Goal: Task Accomplishment & Management: Manage account settings

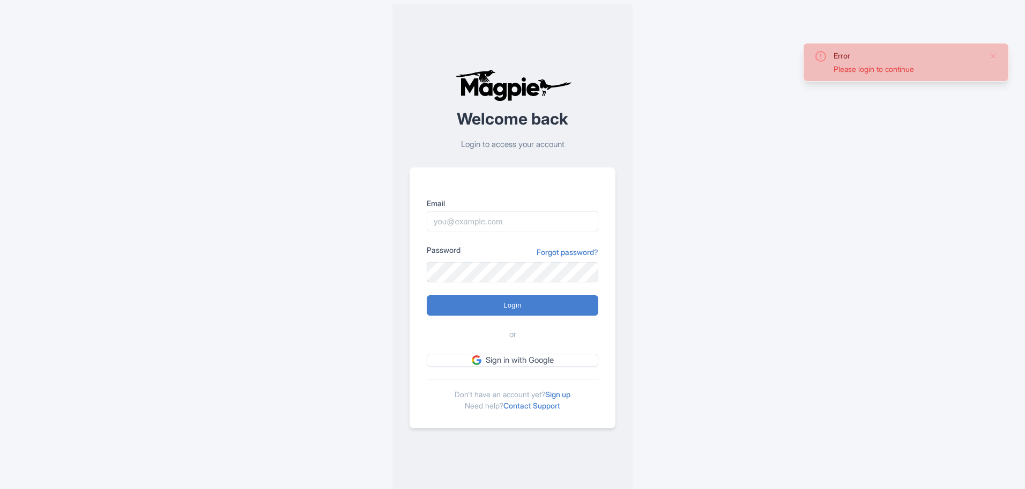
click at [476, 221] on input "Email" at bounding box center [513, 221] width 172 height 20
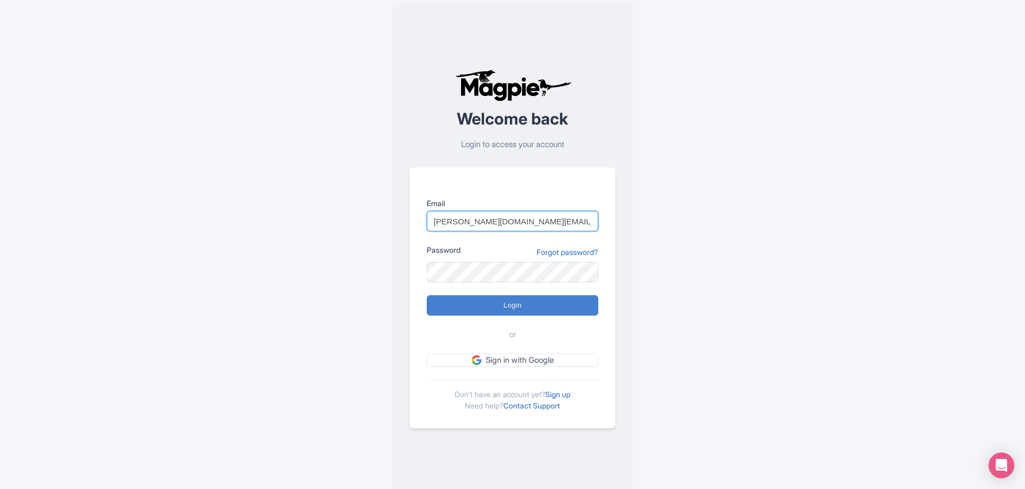
drag, startPoint x: 543, startPoint y: 222, endPoint x: 490, endPoint y: 223, distance: 53.6
click at [490, 223] on input "halley.rogers@hornblower.com" at bounding box center [513, 221] width 172 height 20
type input "[PERSON_NAME][DOMAIN_NAME][EMAIL_ADDRESS][PERSON_NAME][DOMAIN_NAME]"
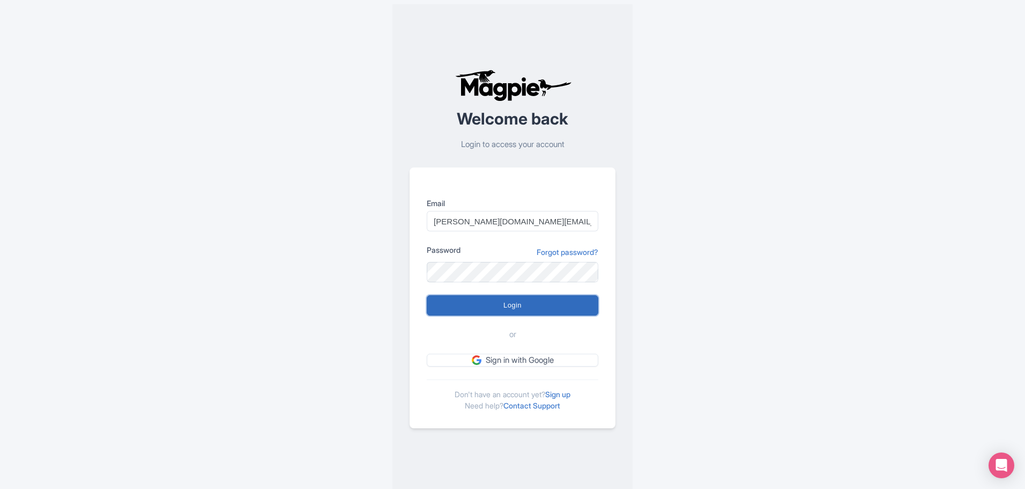
click at [494, 302] on input "Login" at bounding box center [513, 305] width 172 height 20
type input "Logging in..."
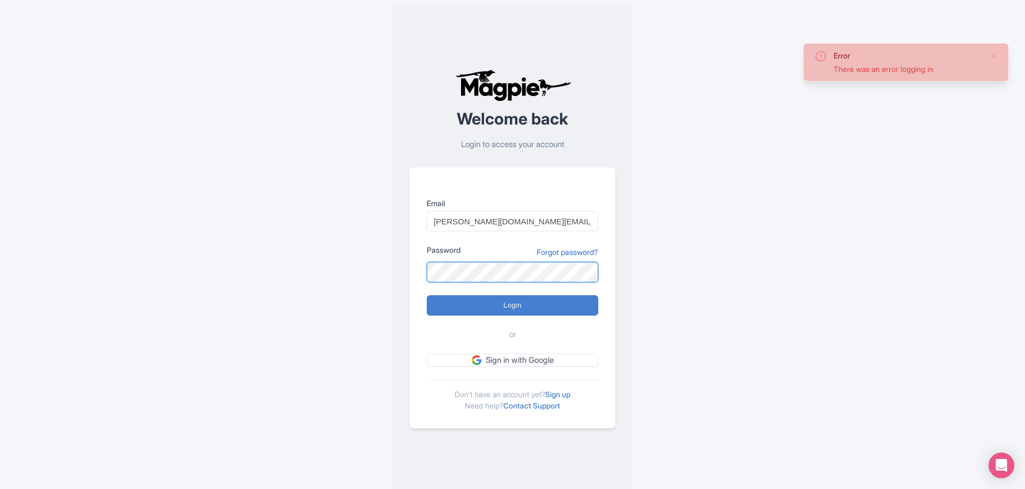
click at [415, 263] on div "Email [PERSON_NAME][DOMAIN_NAME][EMAIL_ADDRESS][PERSON_NAME][DOMAIN_NAME] Passw…" at bounding box center [513, 297] width 206 height 261
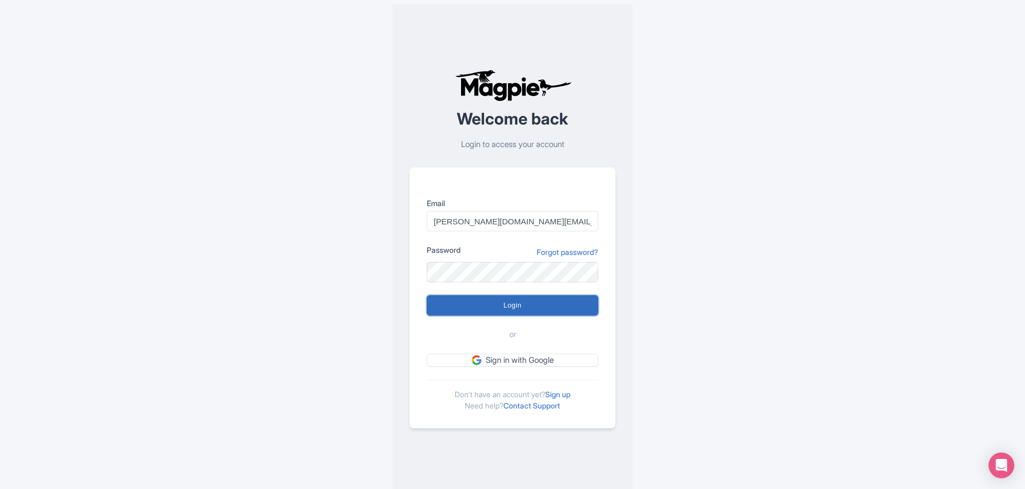
click at [512, 299] on input "Login" at bounding box center [513, 305] width 172 height 20
type input "Logging in..."
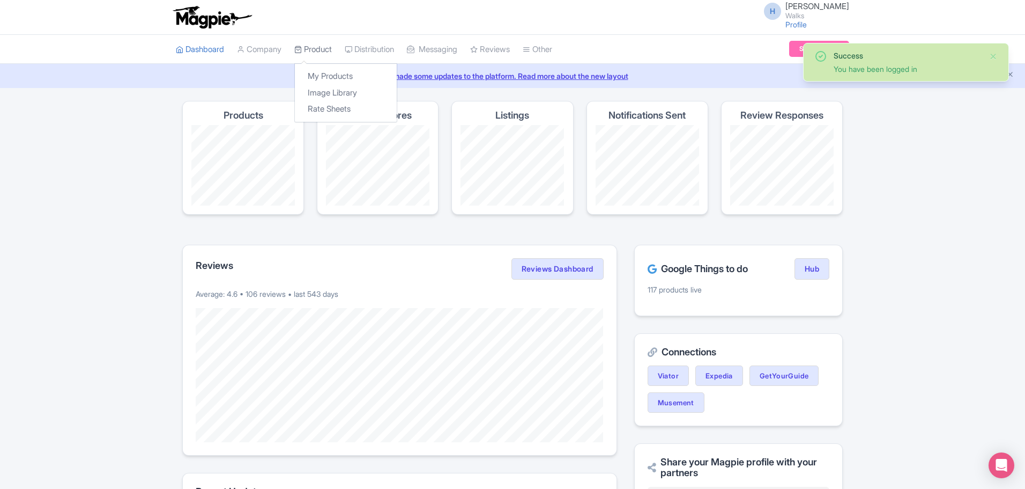
click at [316, 50] on link "Product" at bounding box center [313, 49] width 38 height 29
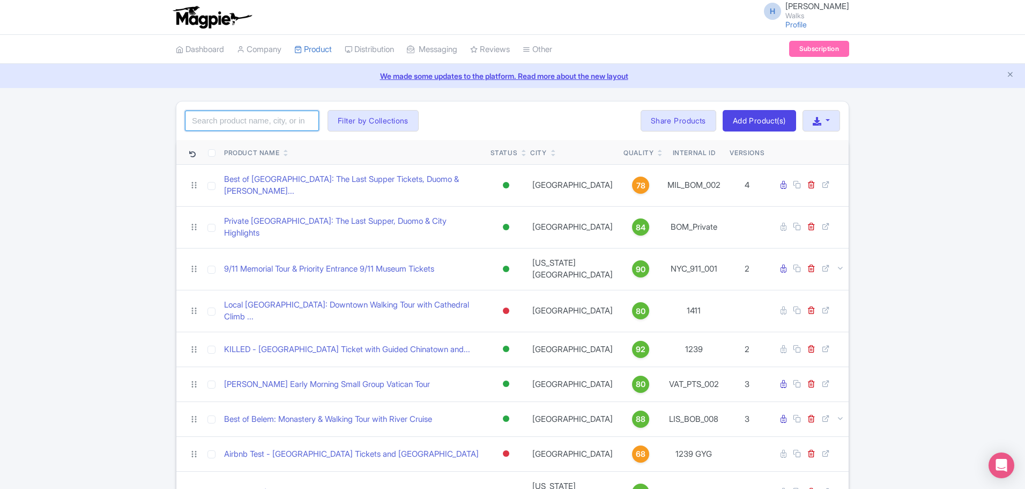
click at [242, 124] on input "search" at bounding box center [252, 120] width 134 height 20
type input "smithsonian"
click button "Search" at bounding box center [0, 0] width 0 height 0
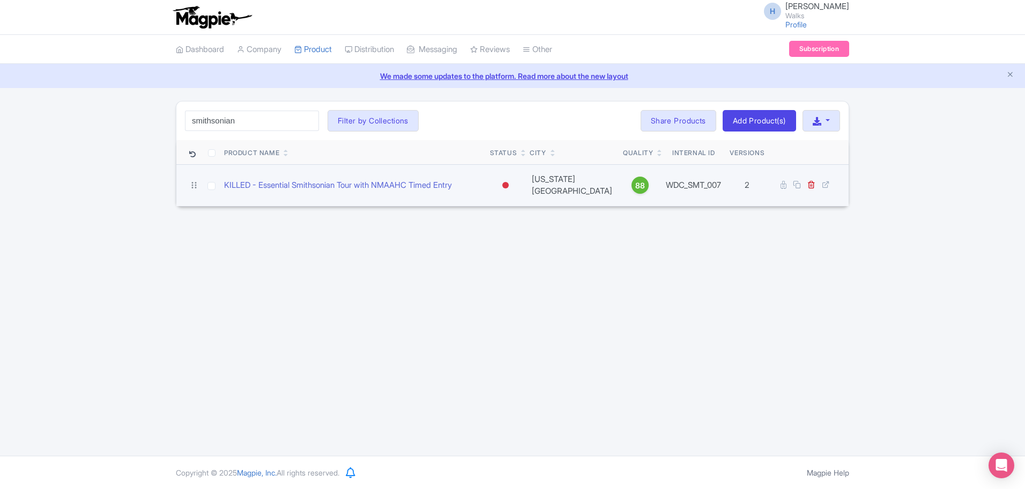
click at [434, 179] on td "KILLED - Essential Smithsonian Tour with NMAAHC Timed Entry" at bounding box center [353, 185] width 266 height 42
click at [430, 182] on link "KILLED - Essential Smithsonian Tour with NMAAHC Timed Entry" at bounding box center [338, 185] width 228 height 12
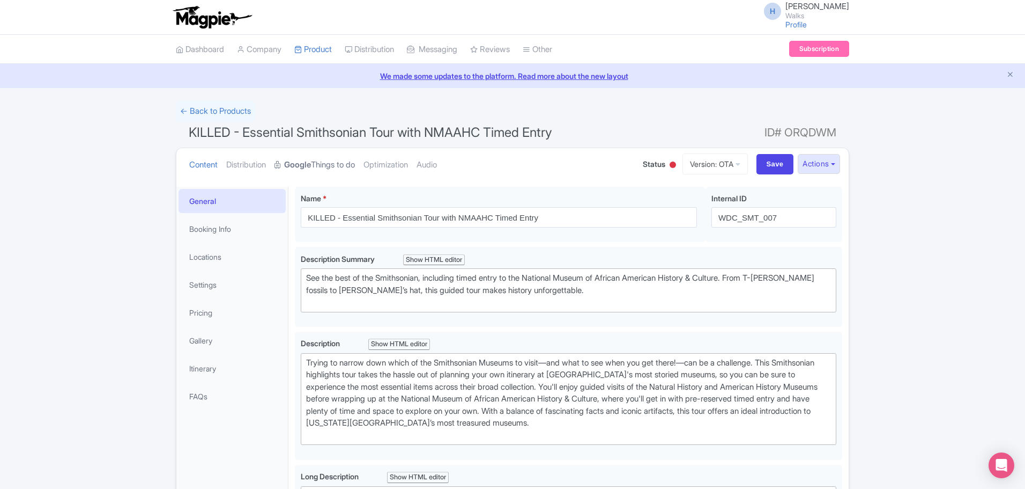
click at [317, 167] on link "Google Things to do" at bounding box center [315, 165] width 80 height 34
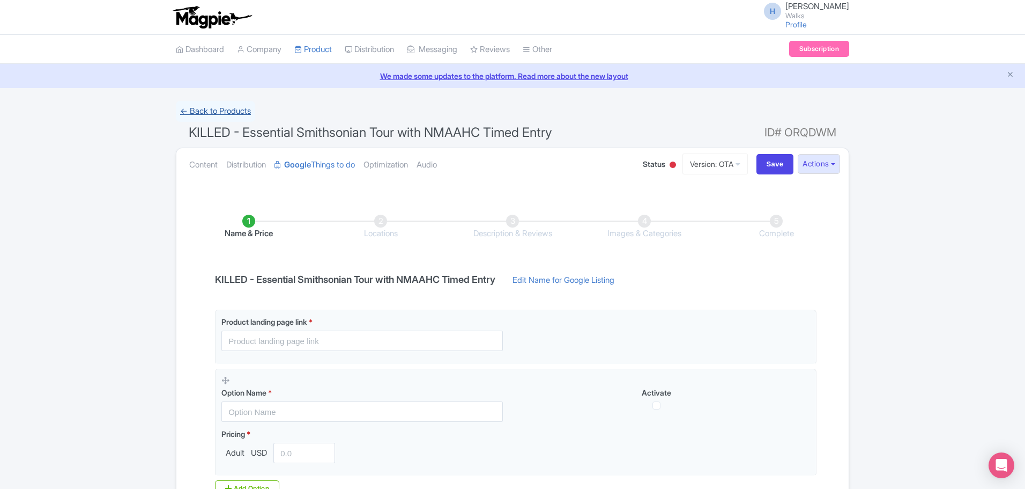
click at [180, 111] on link "← Back to Products" at bounding box center [215, 111] width 79 height 21
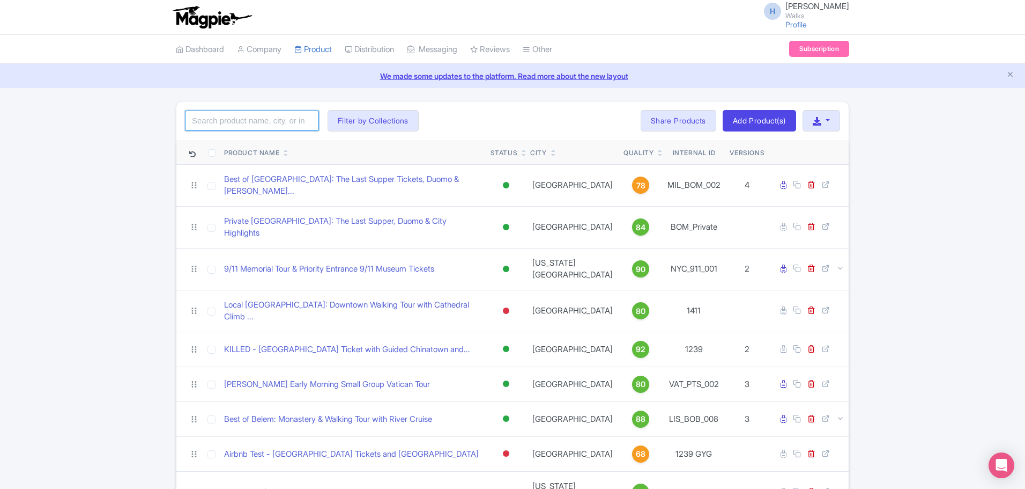
click at [247, 118] on input "search" at bounding box center [252, 120] width 134 height 20
type input "dumpling"
click button "Search" at bounding box center [0, 0] width 0 height 0
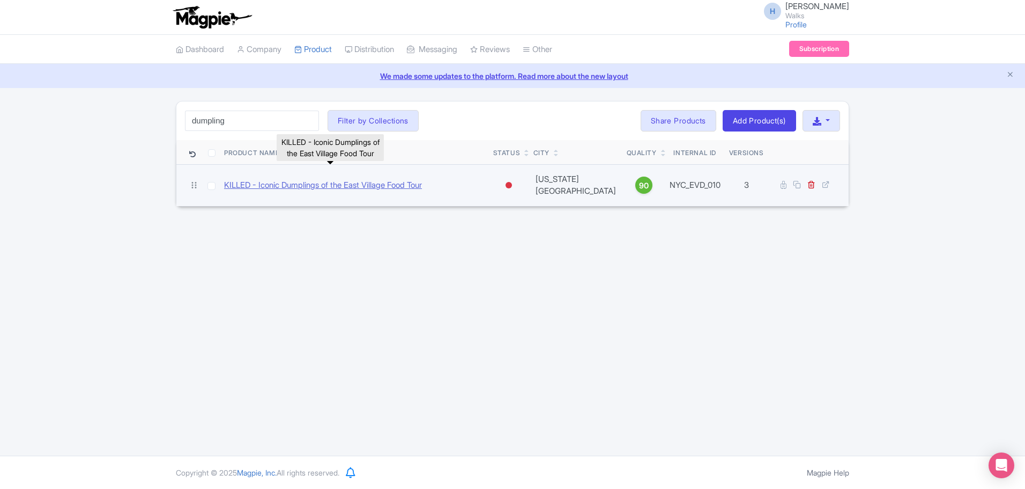
click at [328, 182] on link "KILLED - Iconic Dumplings of the East Village Food Tour" at bounding box center [323, 185] width 198 height 12
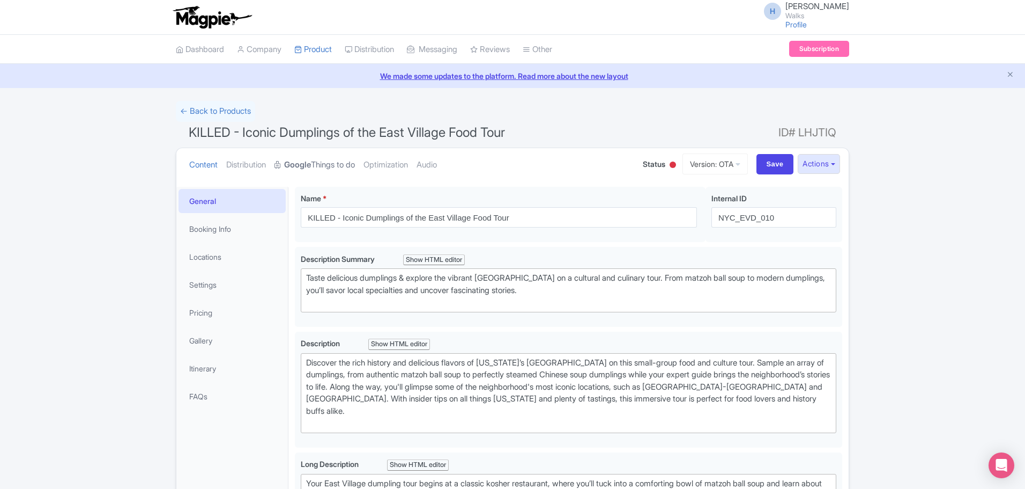
click at [337, 167] on link "Google Things to do" at bounding box center [315, 165] width 80 height 34
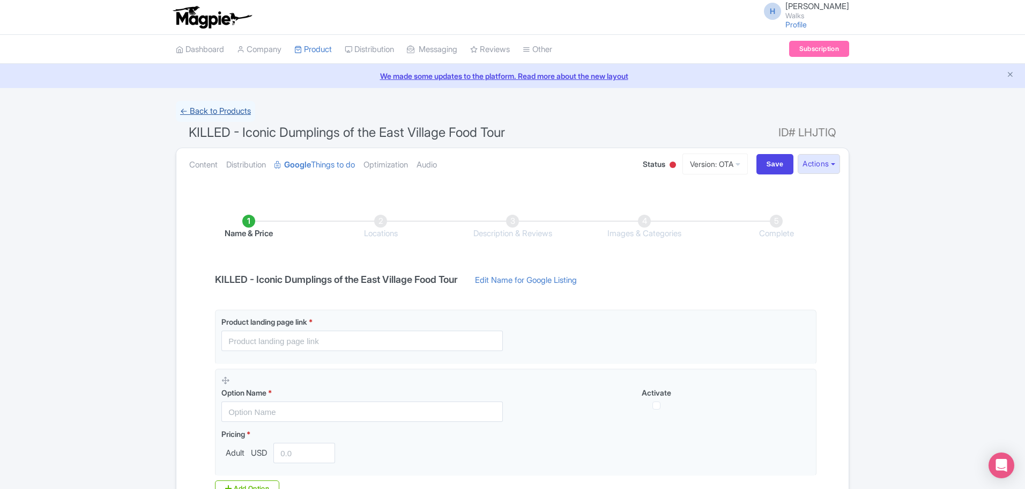
click at [211, 105] on link "← Back to Products" at bounding box center [215, 111] width 79 height 21
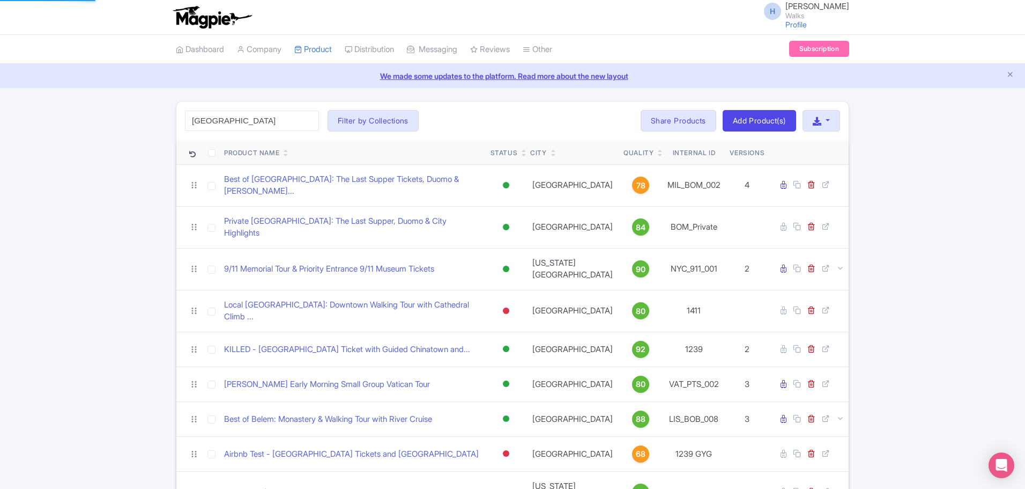
type input "[GEOGRAPHIC_DATA]"
click button "Search" at bounding box center [0, 0] width 0 height 0
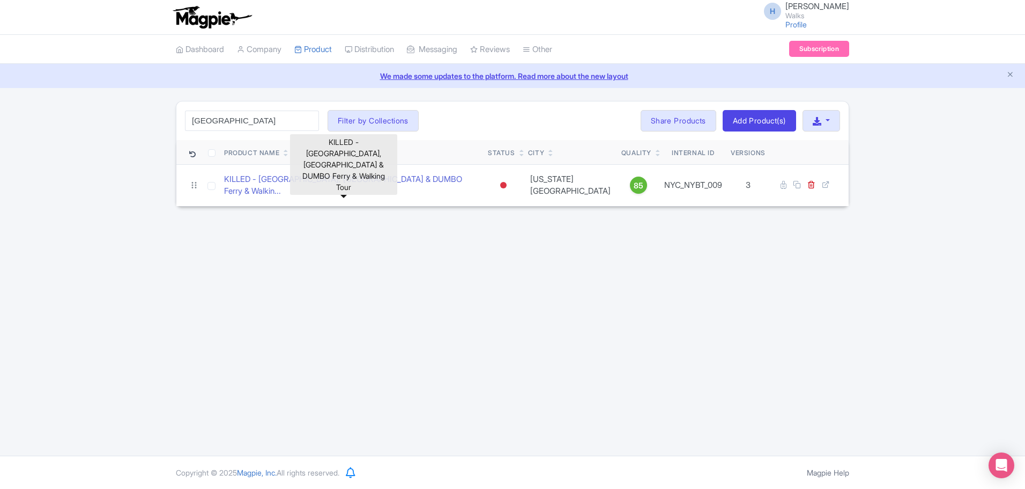
click at [341, 177] on link "KILLED - [GEOGRAPHIC_DATA], [GEOGRAPHIC_DATA] & DUMBO Ferry & Walkin..." at bounding box center [351, 185] width 255 height 24
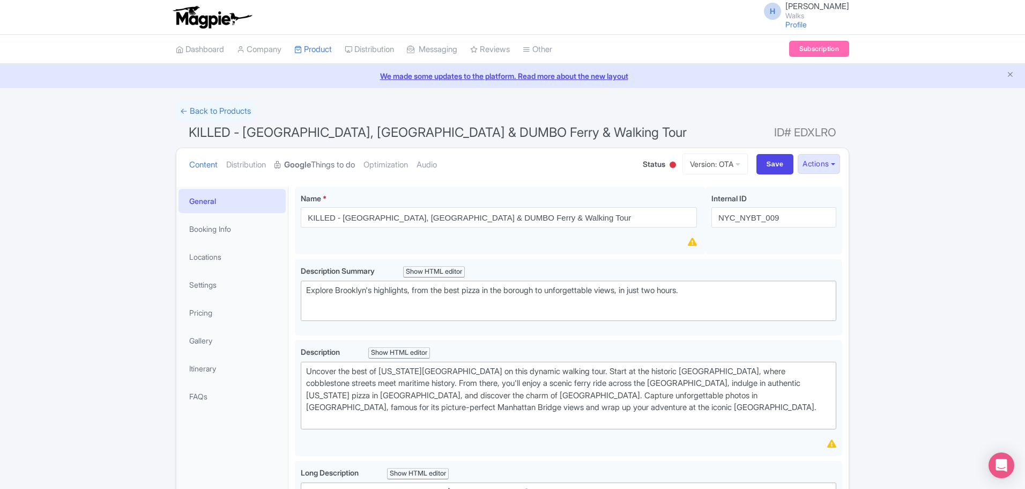
click at [337, 165] on link "Google Things to do" at bounding box center [315, 165] width 80 height 34
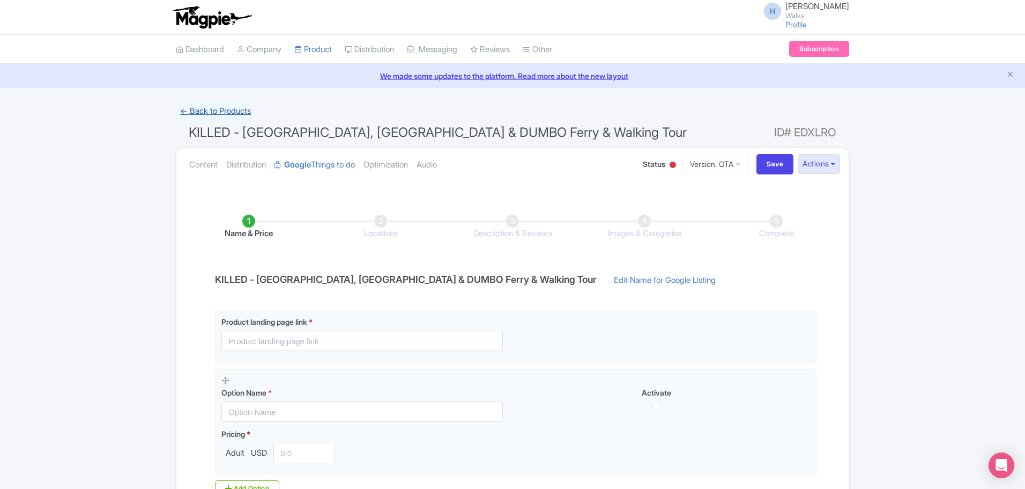
click at [208, 112] on link "← Back to Products" at bounding box center [215, 111] width 79 height 21
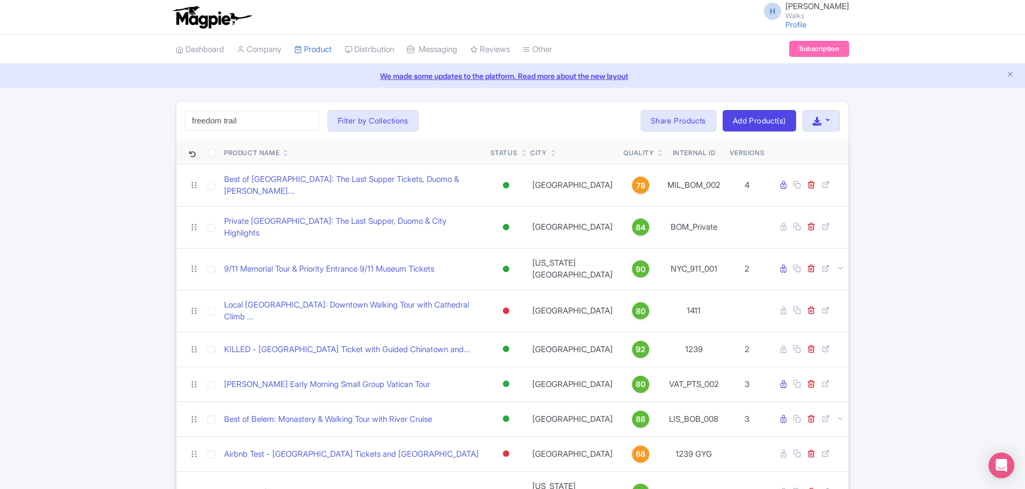
type input "freedom trail"
click button "Search" at bounding box center [0, 0] width 0 height 0
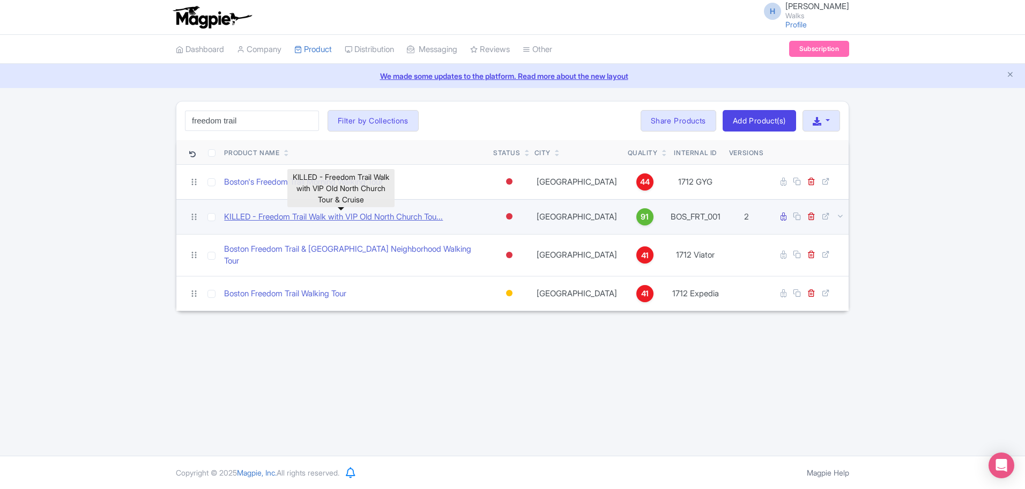
click at [383, 218] on link "KILLED - Freedom Trail Walk with VIP Old North Church Tou..." at bounding box center [333, 217] width 219 height 12
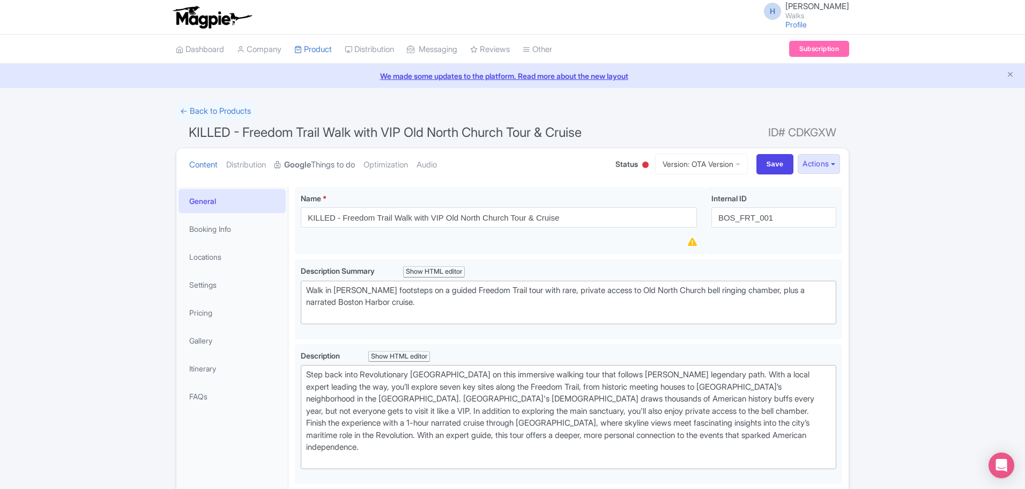
click at [311, 160] on strong "Google" at bounding box center [297, 165] width 27 height 12
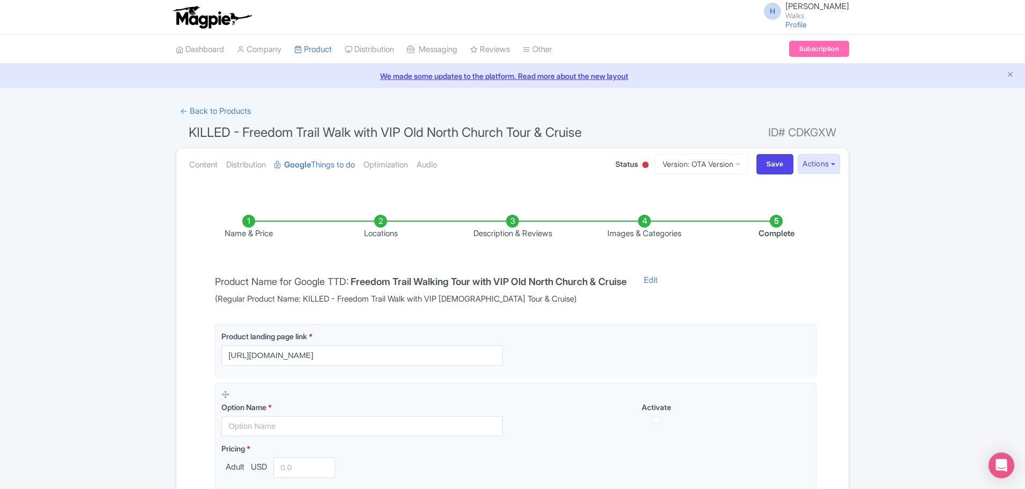
scroll to position [150, 0]
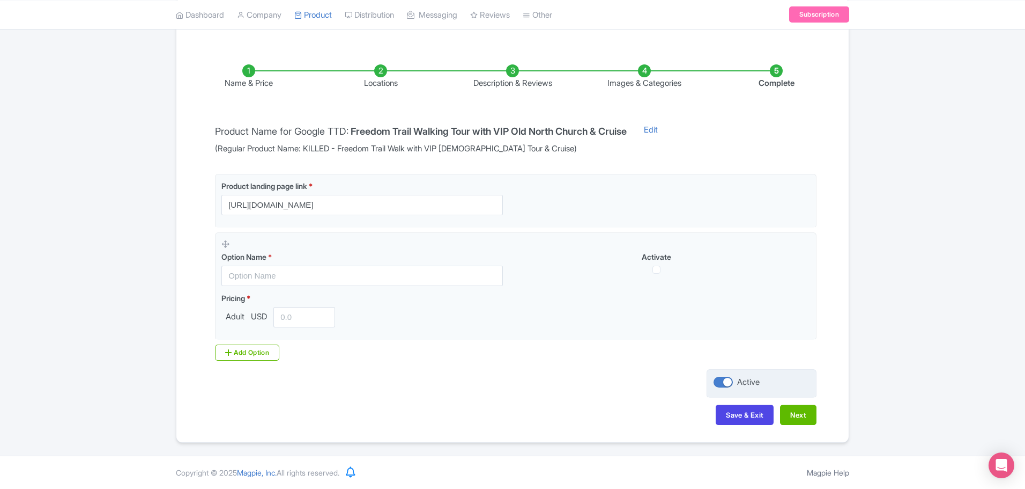
click at [725, 381] on div at bounding box center [723, 381] width 19 height 11
click at [721, 381] on input "Active" at bounding box center [717, 382] width 7 height 7
checkbox input "false"
click at [740, 412] on button "Save & Exit" at bounding box center [745, 414] width 58 height 20
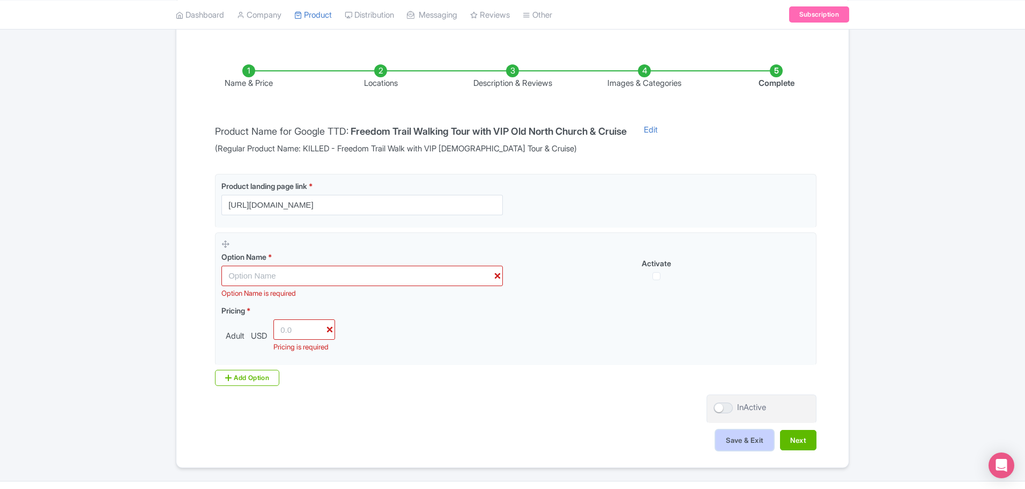
click at [751, 443] on button "Save & Exit" at bounding box center [745, 440] width 58 height 20
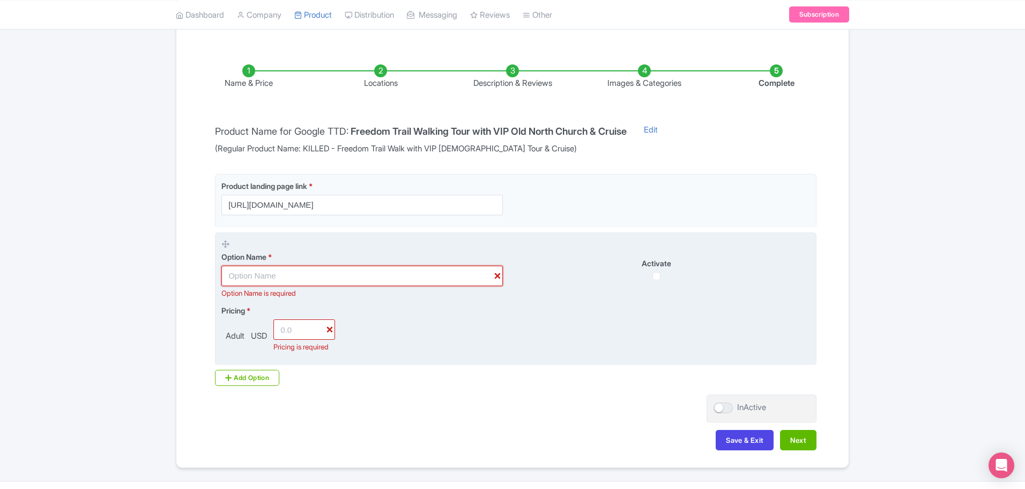
click at [269, 272] on input "text" at bounding box center [362, 275] width 282 height 20
click at [304, 333] on input "number" at bounding box center [305, 329] width 62 height 20
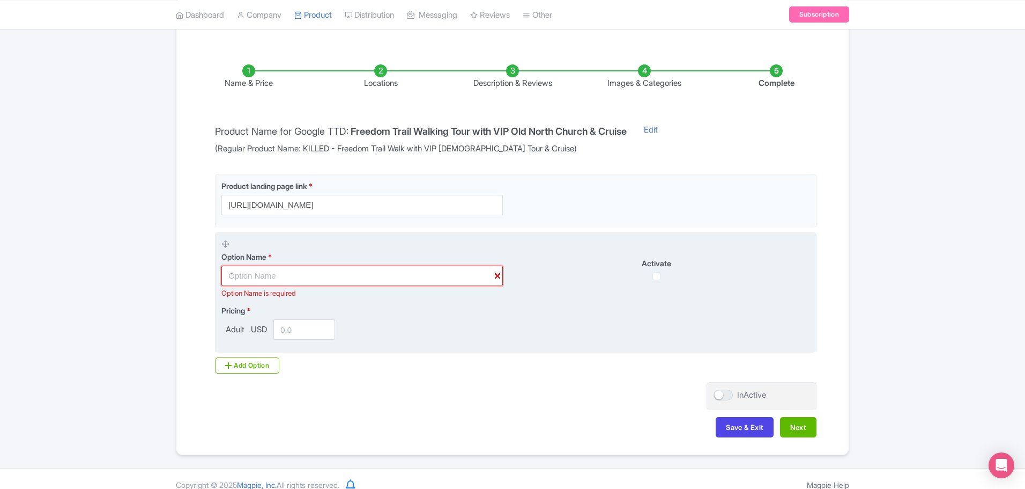
click at [282, 278] on input "text" at bounding box center [362, 275] width 282 height 20
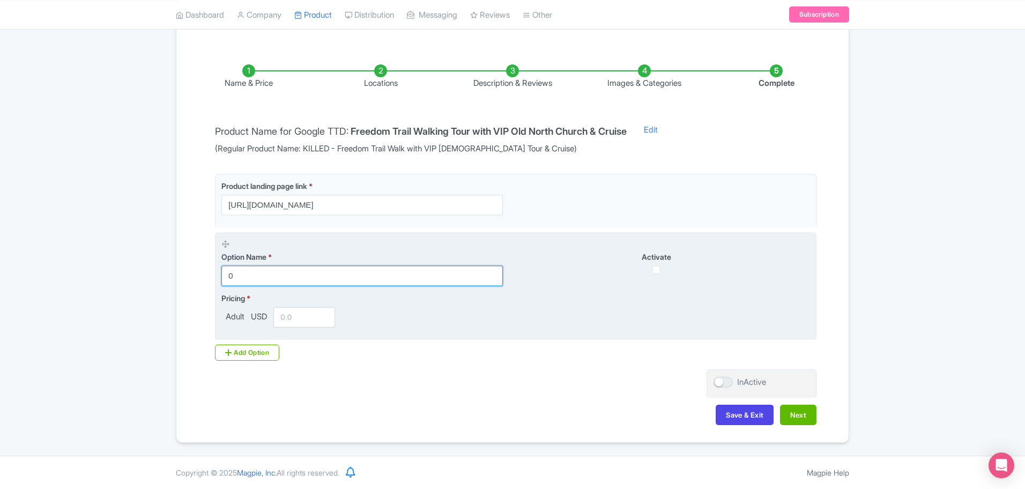
type input "0"
click at [290, 328] on fieldset "Option Name * 0 Activate Pricing * Adult USD" at bounding box center [516, 286] width 602 height 108
click at [290, 318] on input "number" at bounding box center [305, 317] width 62 height 20
type input "0"
click at [267, 279] on input "0" at bounding box center [362, 275] width 282 height 20
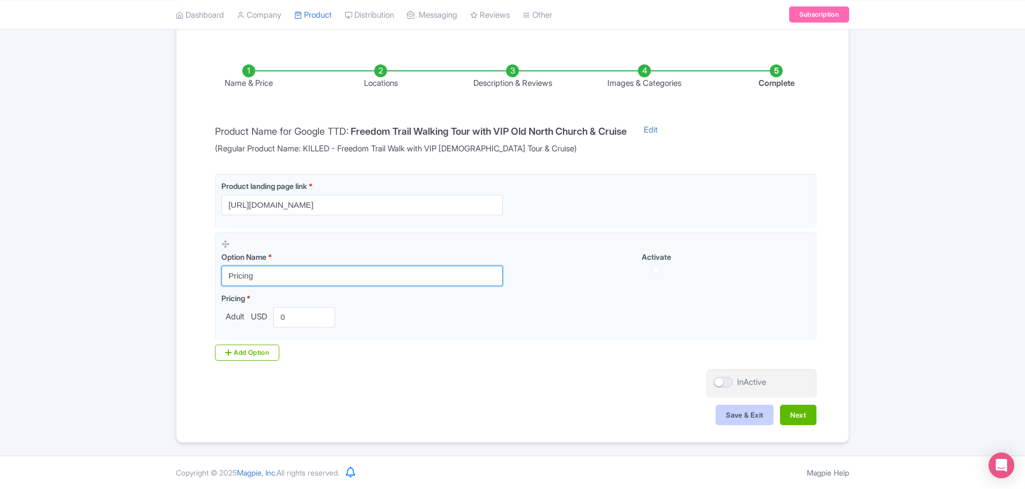
type input "Pricing"
click at [750, 419] on button "Save & Exit" at bounding box center [745, 414] width 58 height 20
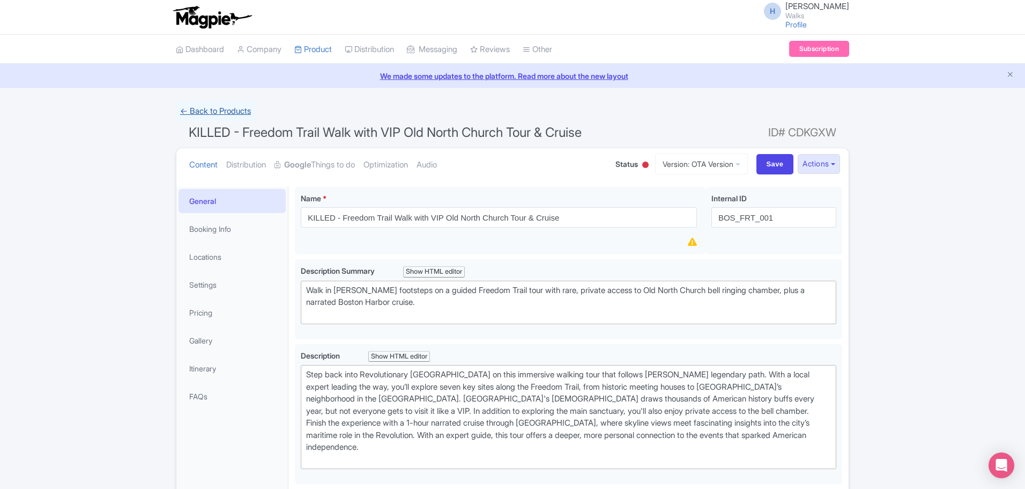
click at [229, 110] on link "← Back to Products" at bounding box center [215, 111] width 79 height 21
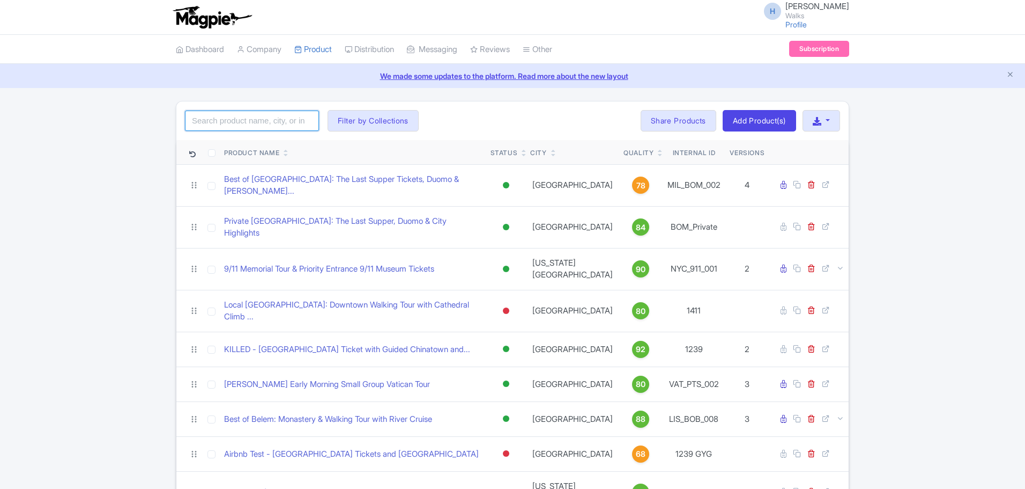
click at [288, 124] on input "search" at bounding box center [252, 120] width 134 height 20
click button "Search" at bounding box center [0, 0] width 0 height 0
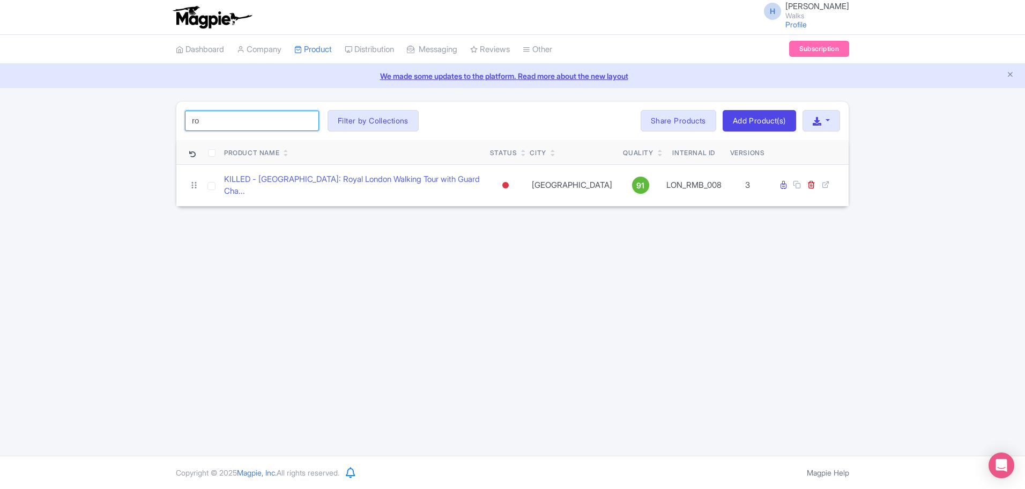
type input "r"
type input "buckingham palace"
click button "Search" at bounding box center [0, 0] width 0 height 0
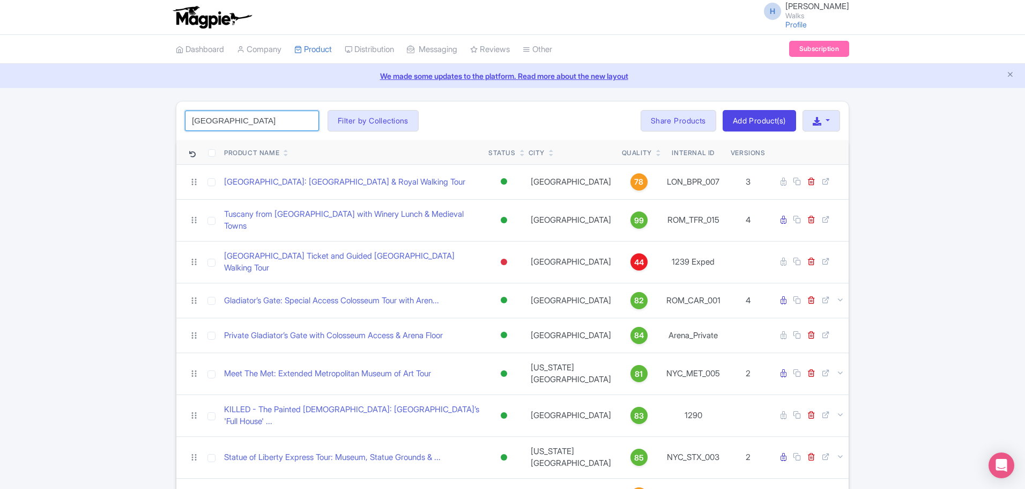
drag, startPoint x: 201, startPoint y: 121, endPoint x: 118, endPoint y: 122, distance: 82.6
paste input "LON_RMB_008"
type input "LON_RMB_008"
click button "Search" at bounding box center [0, 0] width 0 height 0
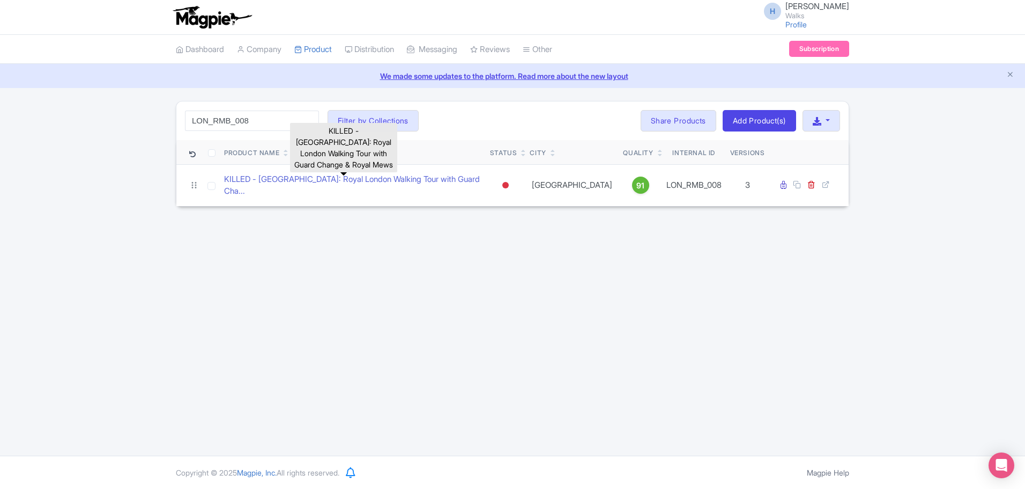
click at [385, 179] on link "KILLED - London: Royal London Walking Tour with Guard Cha..." at bounding box center [352, 185] width 257 height 24
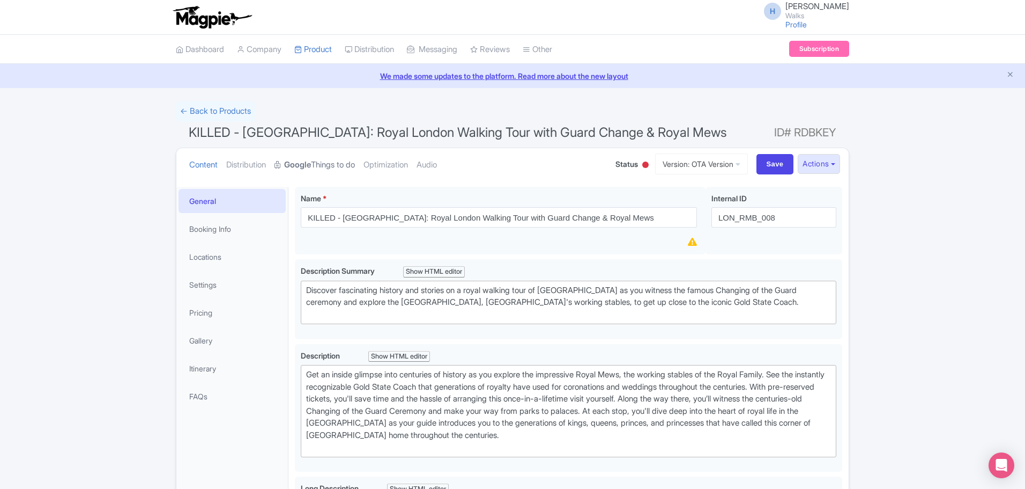
click at [348, 168] on link "Google Things to do" at bounding box center [315, 165] width 80 height 34
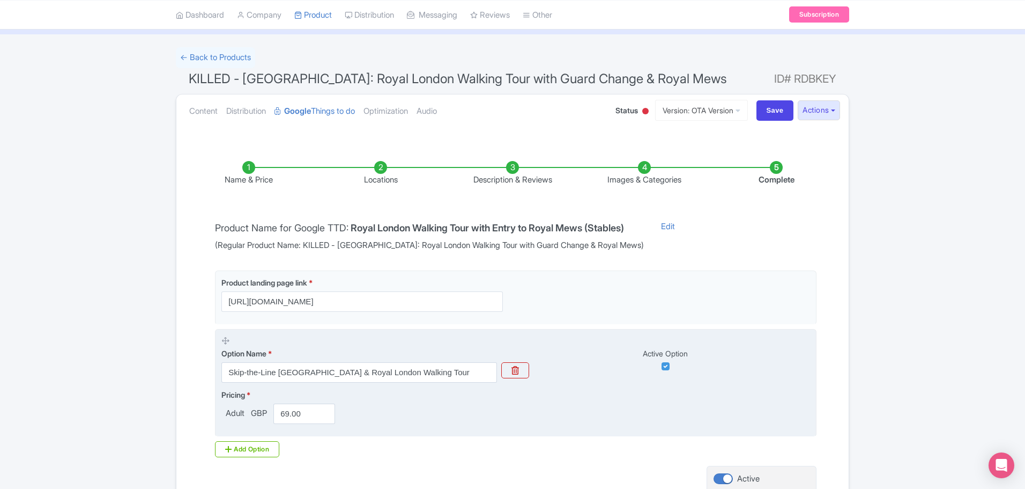
scroll to position [150, 0]
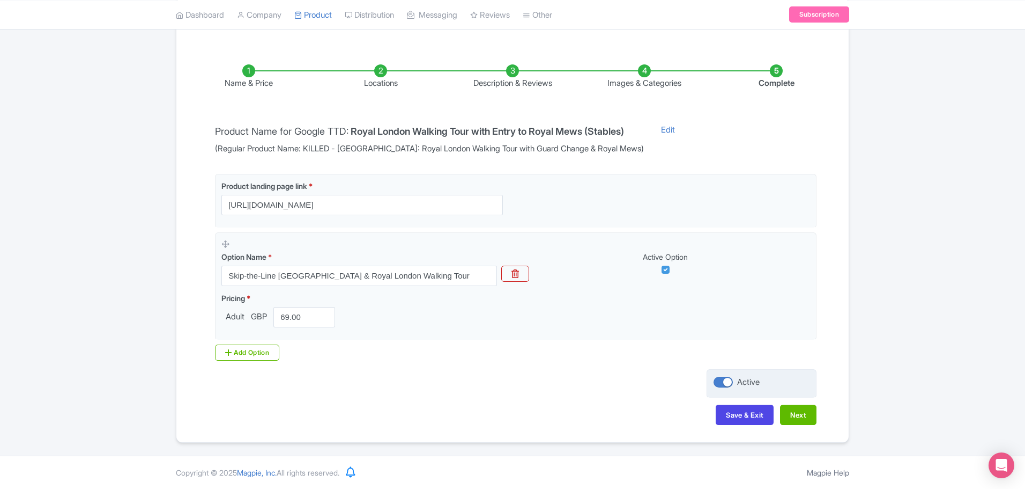
click at [728, 384] on div at bounding box center [723, 381] width 19 height 11
click at [721, 384] on input "Active" at bounding box center [717, 382] width 7 height 7
checkbox input "false"
click at [751, 420] on button "Save & Exit" at bounding box center [745, 414] width 58 height 20
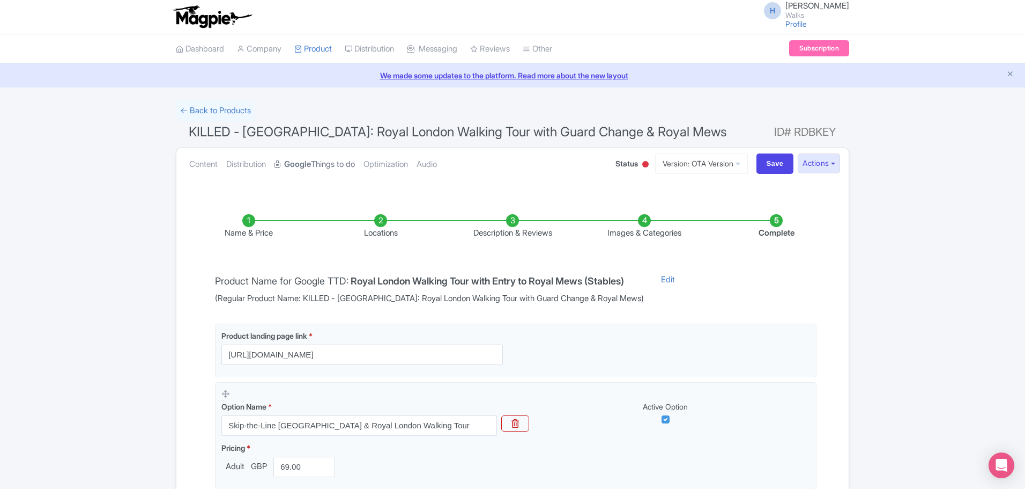
scroll to position [0, 0]
click at [201, 168] on link "Content" at bounding box center [203, 165] width 28 height 34
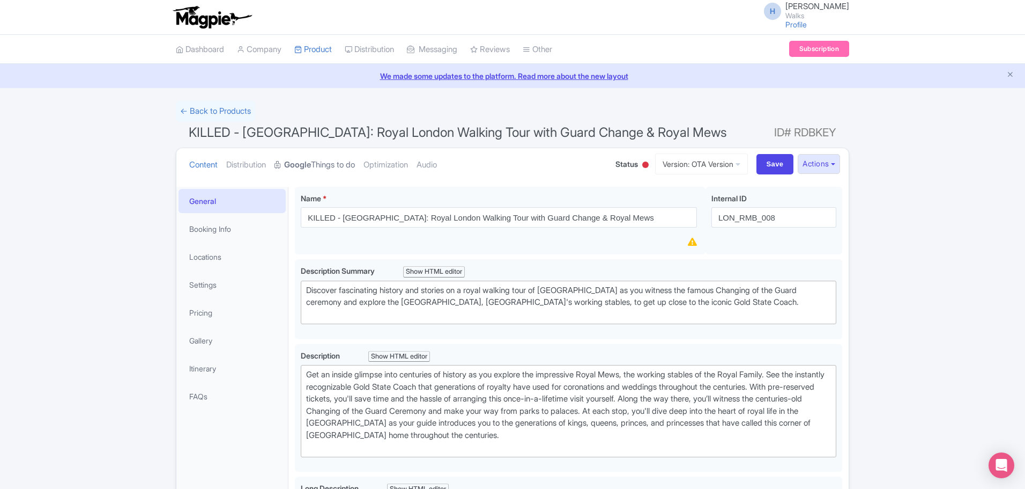
click at [311, 163] on strong "Google" at bounding box center [297, 165] width 27 height 12
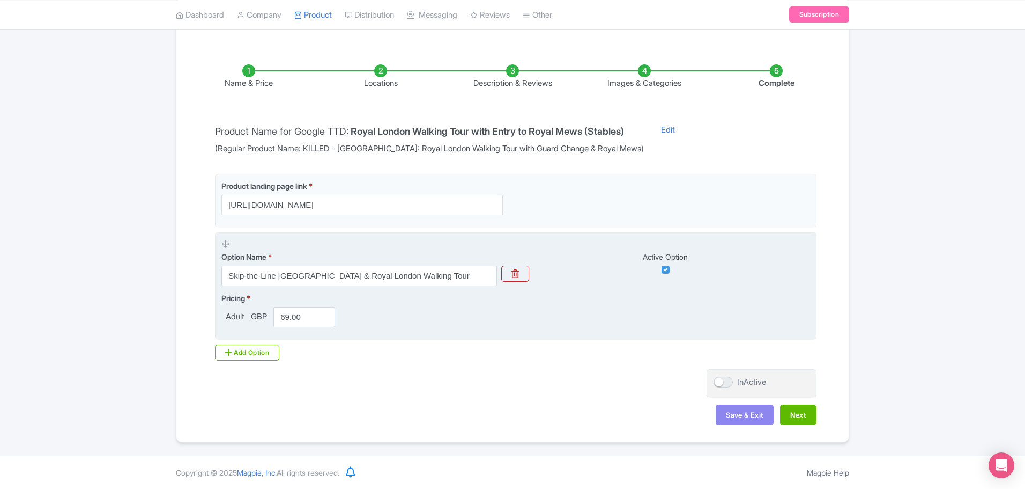
scroll to position [138, 0]
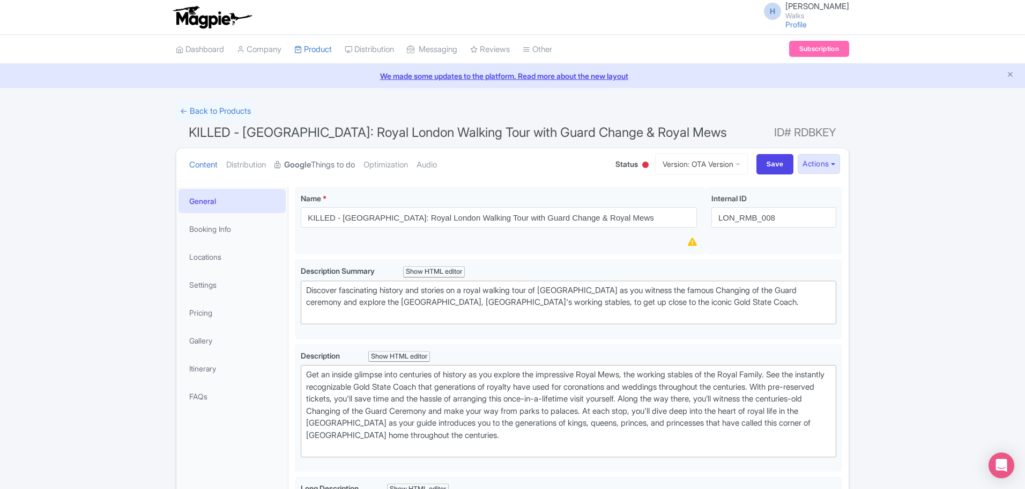
click at [311, 165] on strong "Google" at bounding box center [297, 165] width 27 height 12
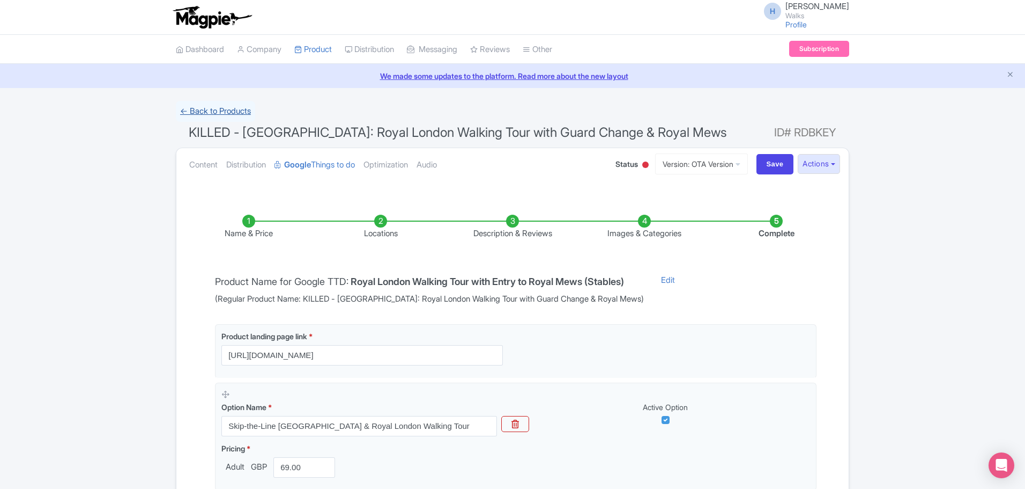
click at [223, 114] on link "← Back to Products" at bounding box center [215, 111] width 79 height 21
click at [201, 163] on link "Content" at bounding box center [203, 165] width 28 height 34
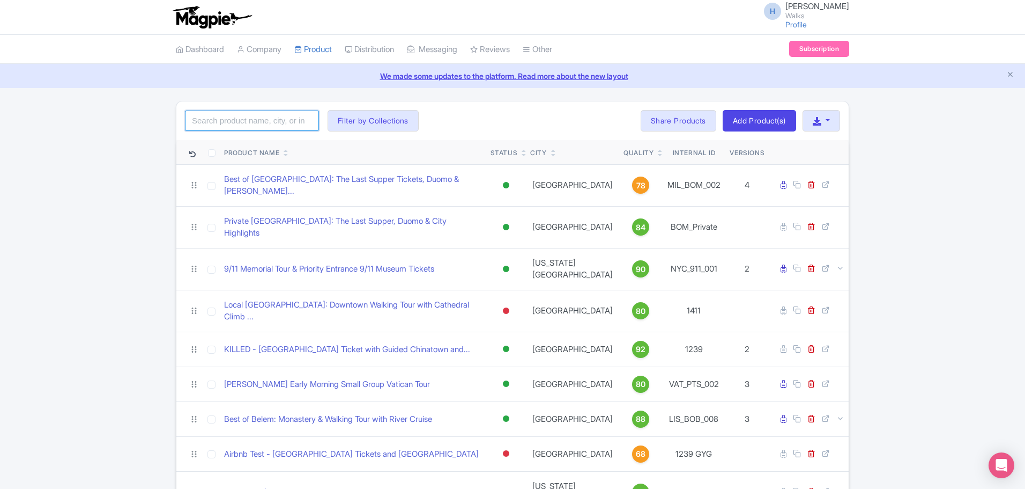
click at [230, 127] on input "search" at bounding box center [252, 120] width 134 height 20
type input "v"
paste input "LON_RMB_008"
type input "LON_RMB_008"
click button "Search" at bounding box center [0, 0] width 0 height 0
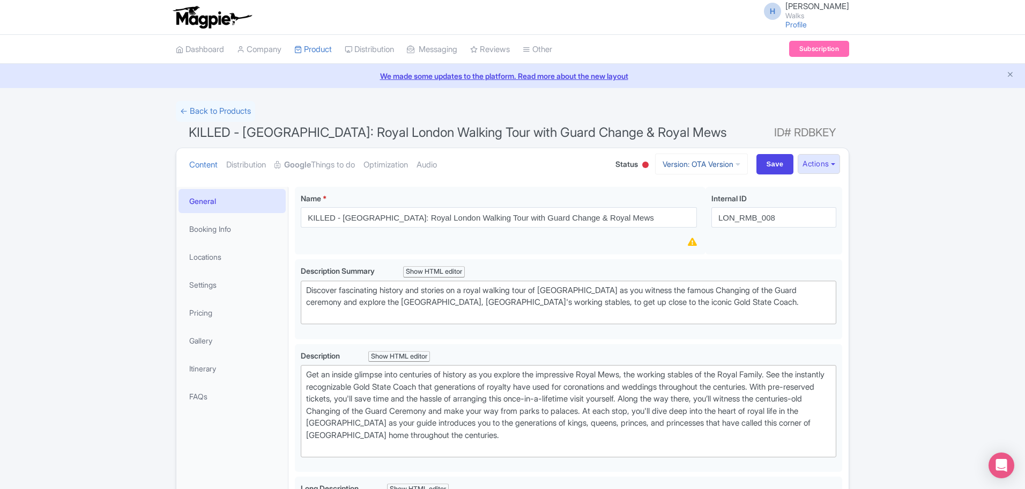
click at [677, 168] on link "Version: OTA Version" at bounding box center [701, 163] width 93 height 21
click at [685, 249] on link "TW Version" at bounding box center [704, 255] width 102 height 17
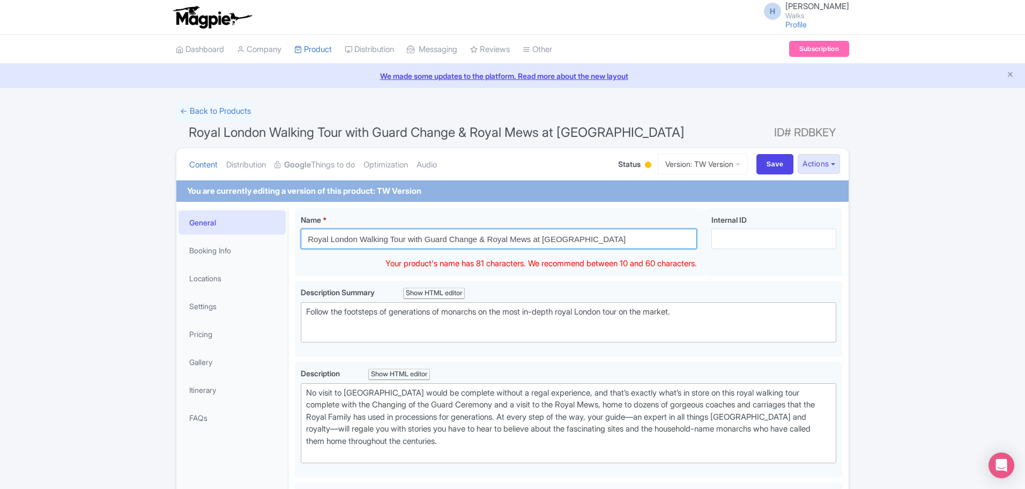
drag, startPoint x: 612, startPoint y: 240, endPoint x: 260, endPoint y: 235, distance: 352.4
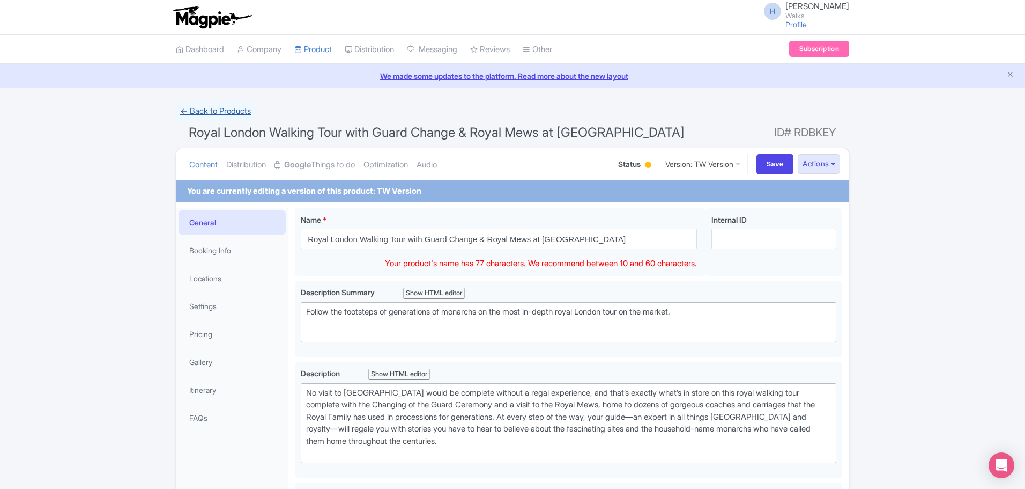
click at [224, 108] on link "← Back to Products" at bounding box center [215, 111] width 79 height 21
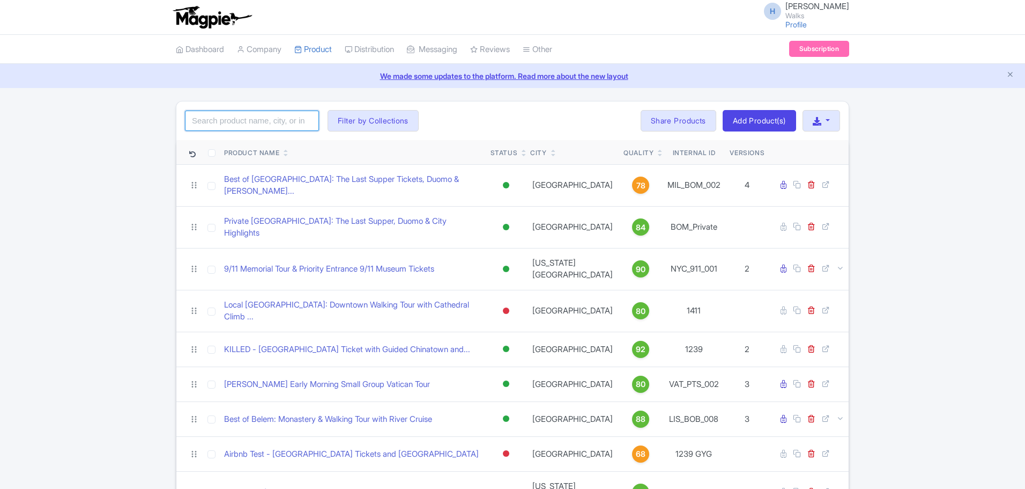
click at [309, 125] on input "search" at bounding box center [252, 120] width 134 height 20
type input "toronto"
click button "Search" at bounding box center [0, 0] width 0 height 0
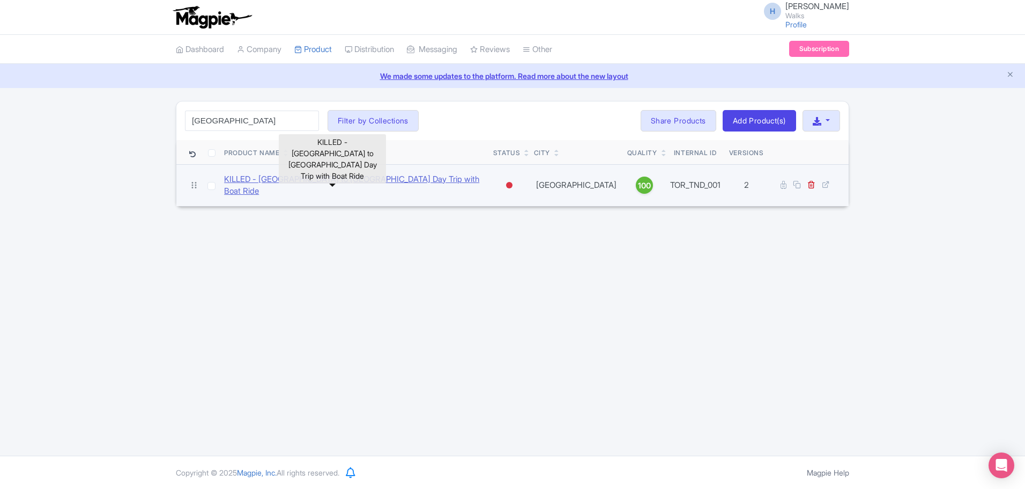
click at [342, 183] on link "KILLED - [GEOGRAPHIC_DATA] to [GEOGRAPHIC_DATA] Day Trip with Boat Ride" at bounding box center [354, 185] width 261 height 24
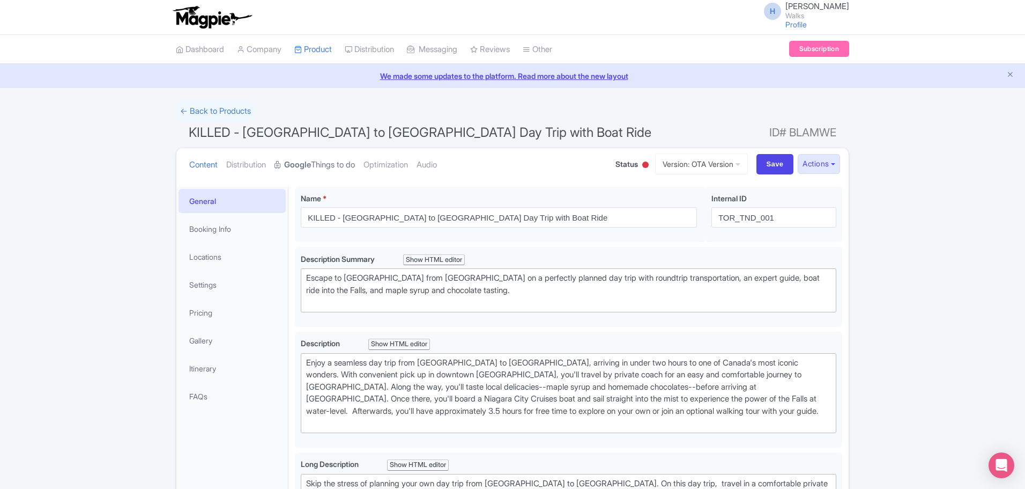
click at [327, 161] on link "Google Things to do" at bounding box center [315, 165] width 80 height 34
